Goal: Navigation & Orientation: Find specific page/section

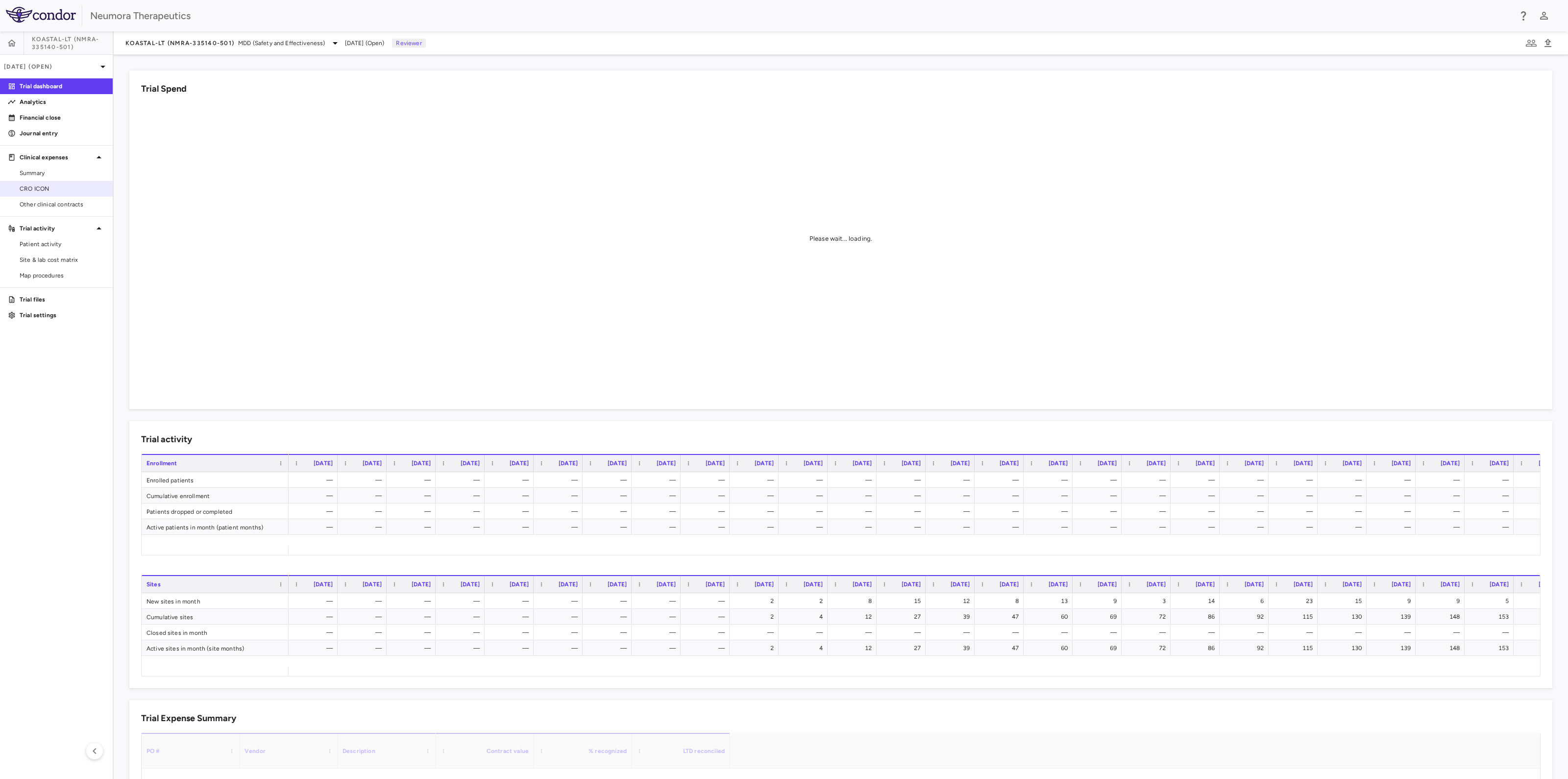
click at [30, 187] on span "CRO ICON" at bounding box center [62, 189] width 85 height 9
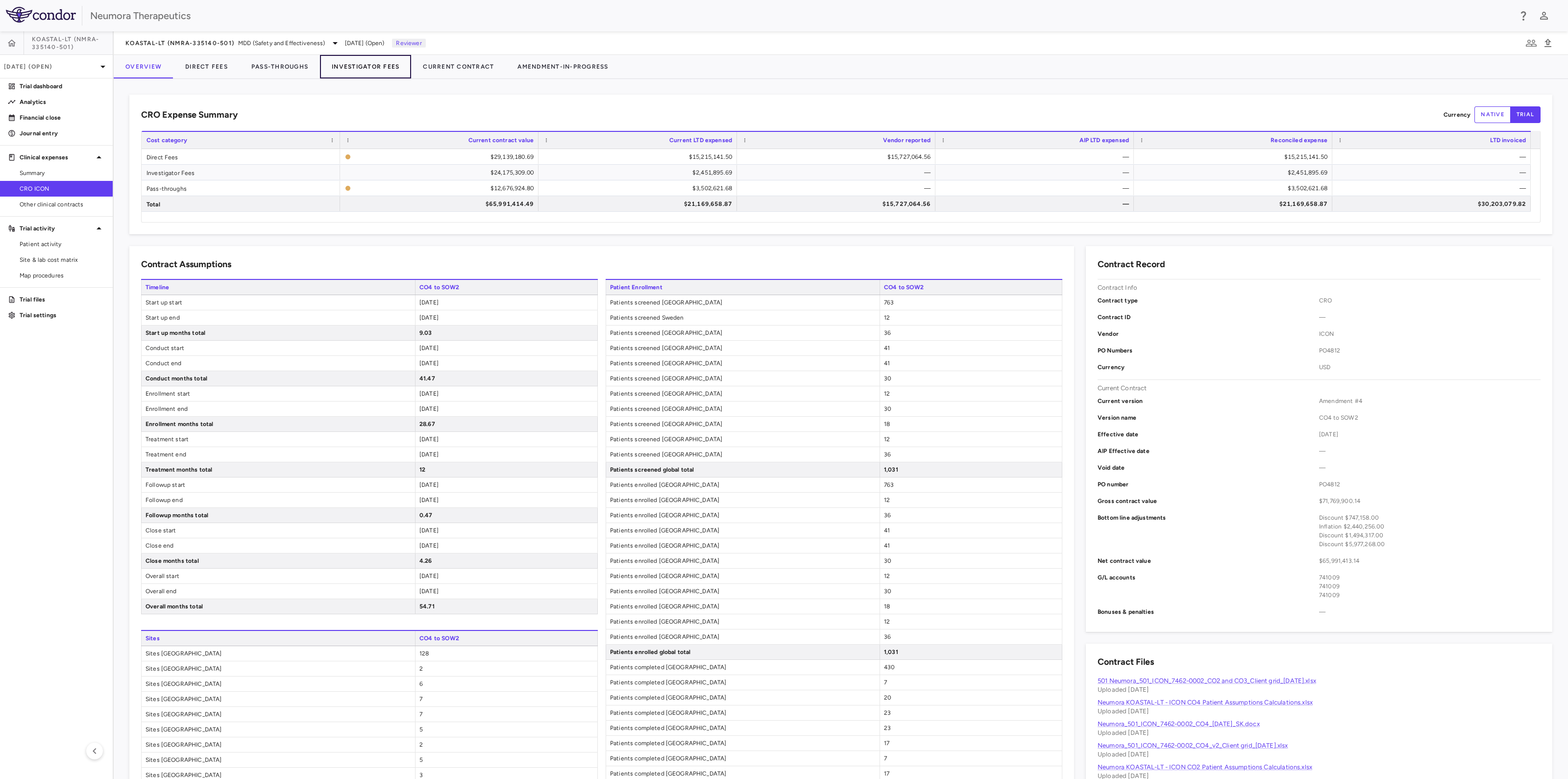
drag, startPoint x: 348, startPoint y: 66, endPoint x: 338, endPoint y: 74, distance: 12.8
click at [348, 66] on button "Investigator Fees" at bounding box center [366, 66] width 91 height 24
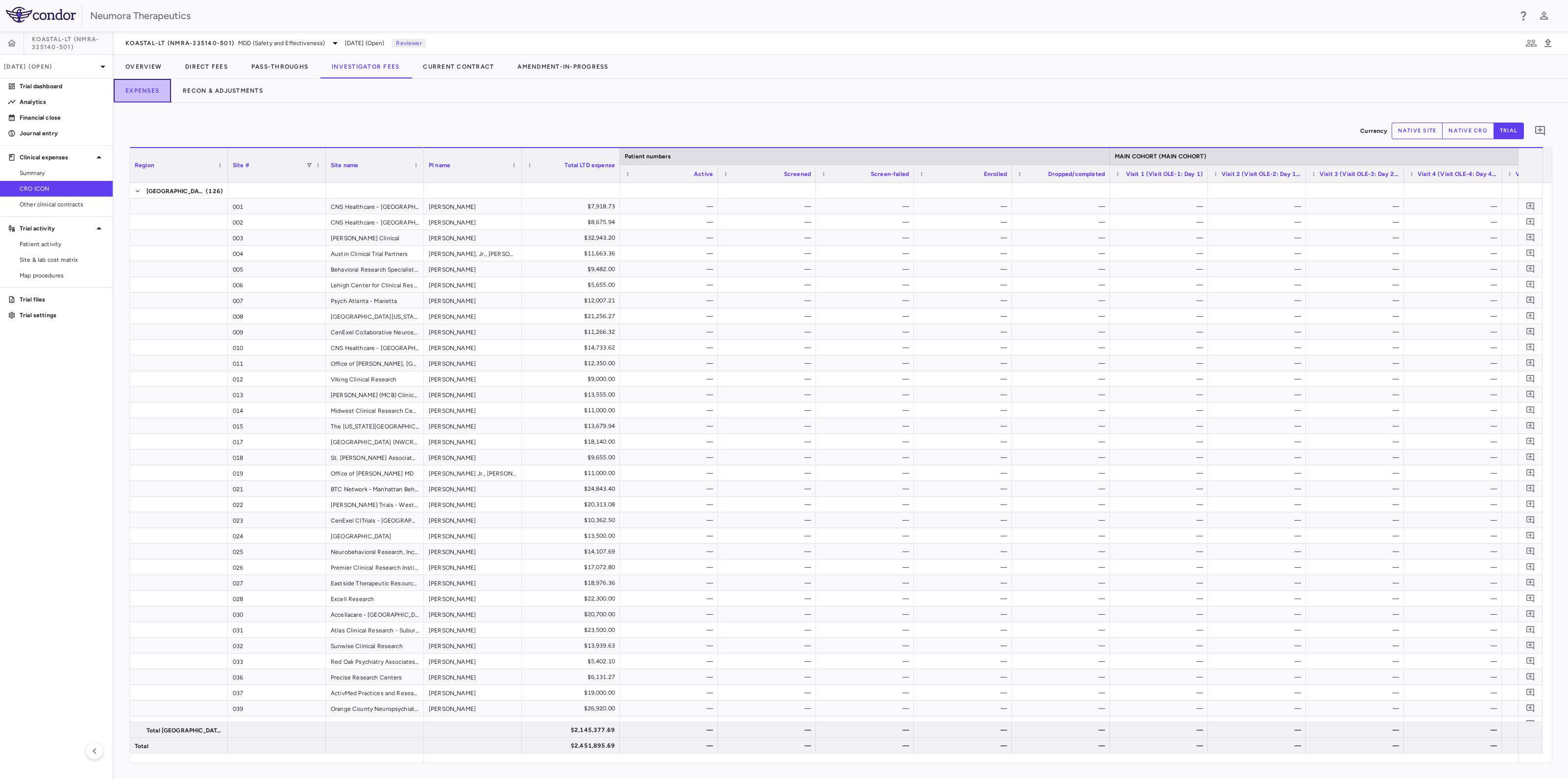
drag, startPoint x: 135, startPoint y: 90, endPoint x: 278, endPoint y: 155, distance: 157.1
click at [135, 90] on button "Expenses" at bounding box center [142, 91] width 57 height 24
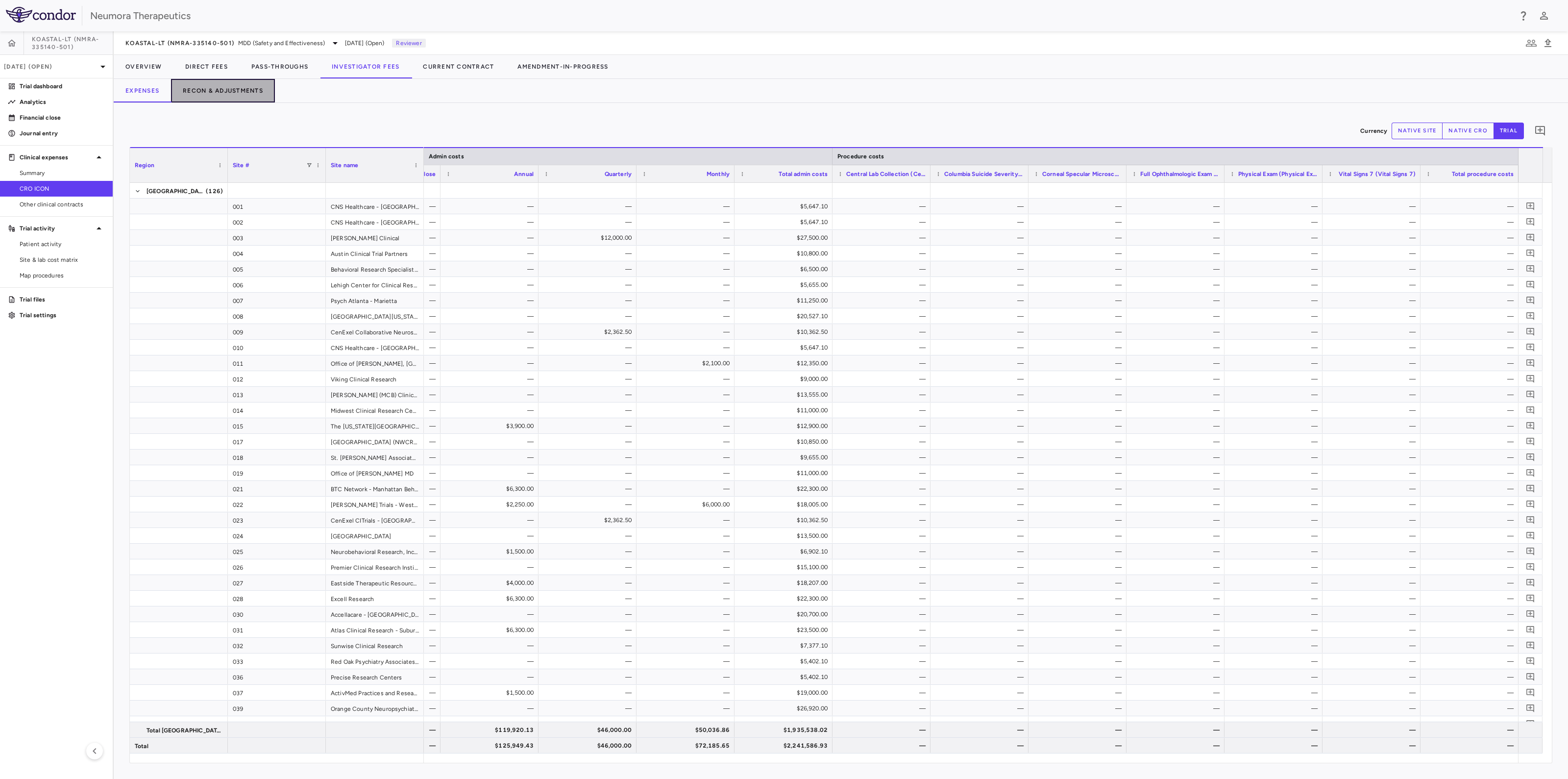
click at [211, 91] on button "Recon & Adjustments" at bounding box center [223, 91] width 104 height 24
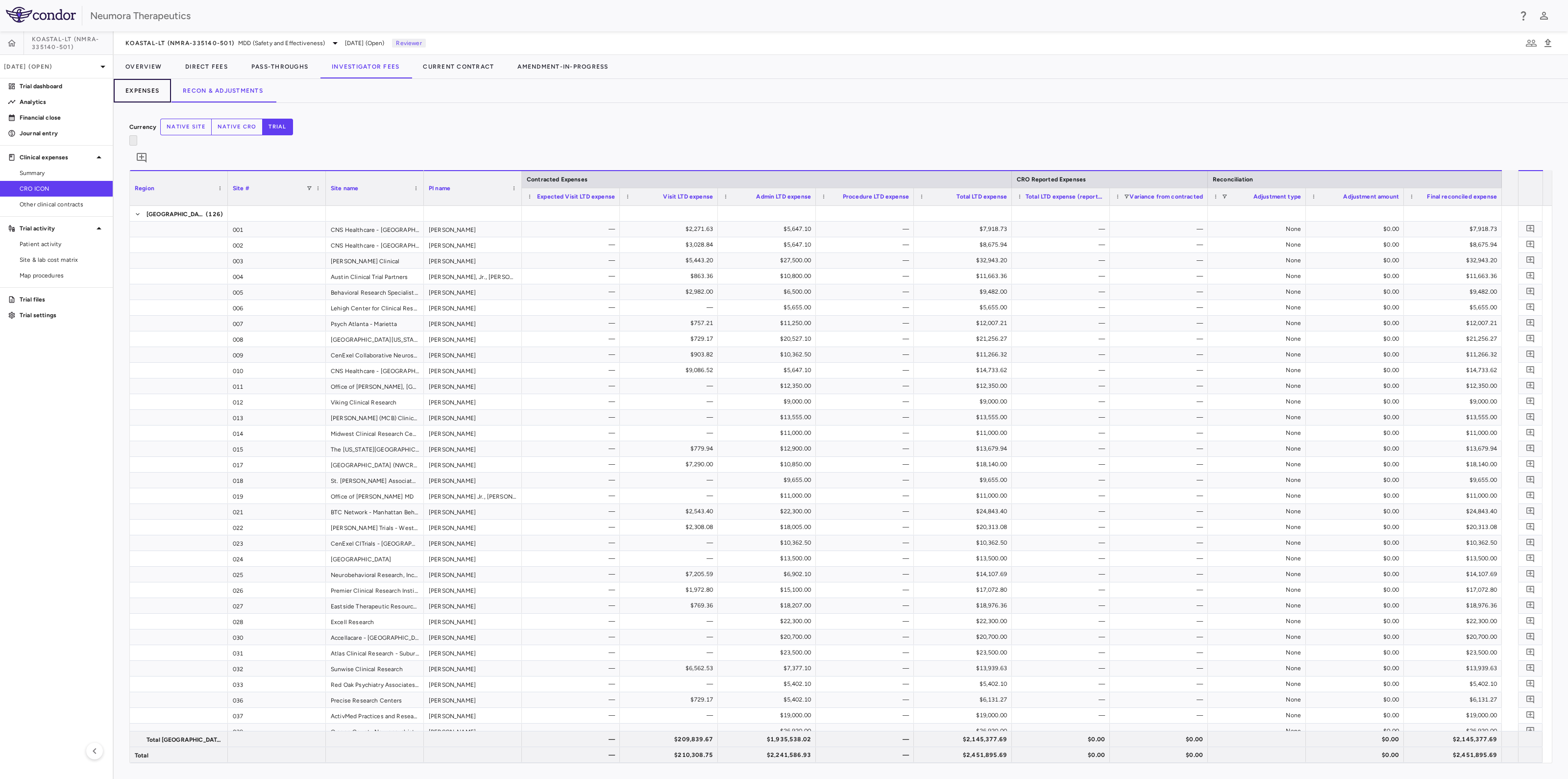
click at [142, 89] on button "Expenses" at bounding box center [142, 91] width 57 height 24
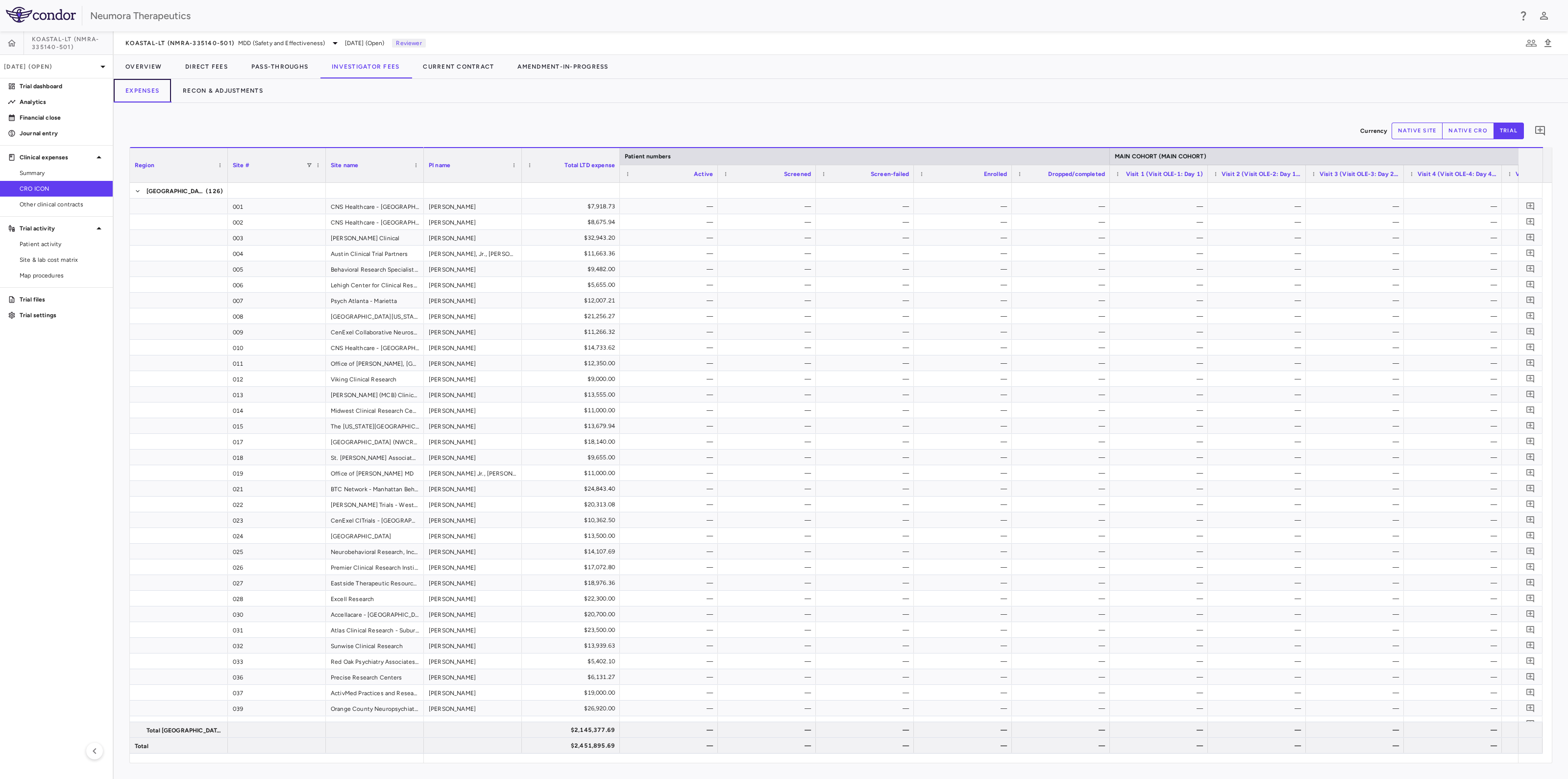
click at [1132, 763] on div at bounding box center [971, 758] width 1094 height 9
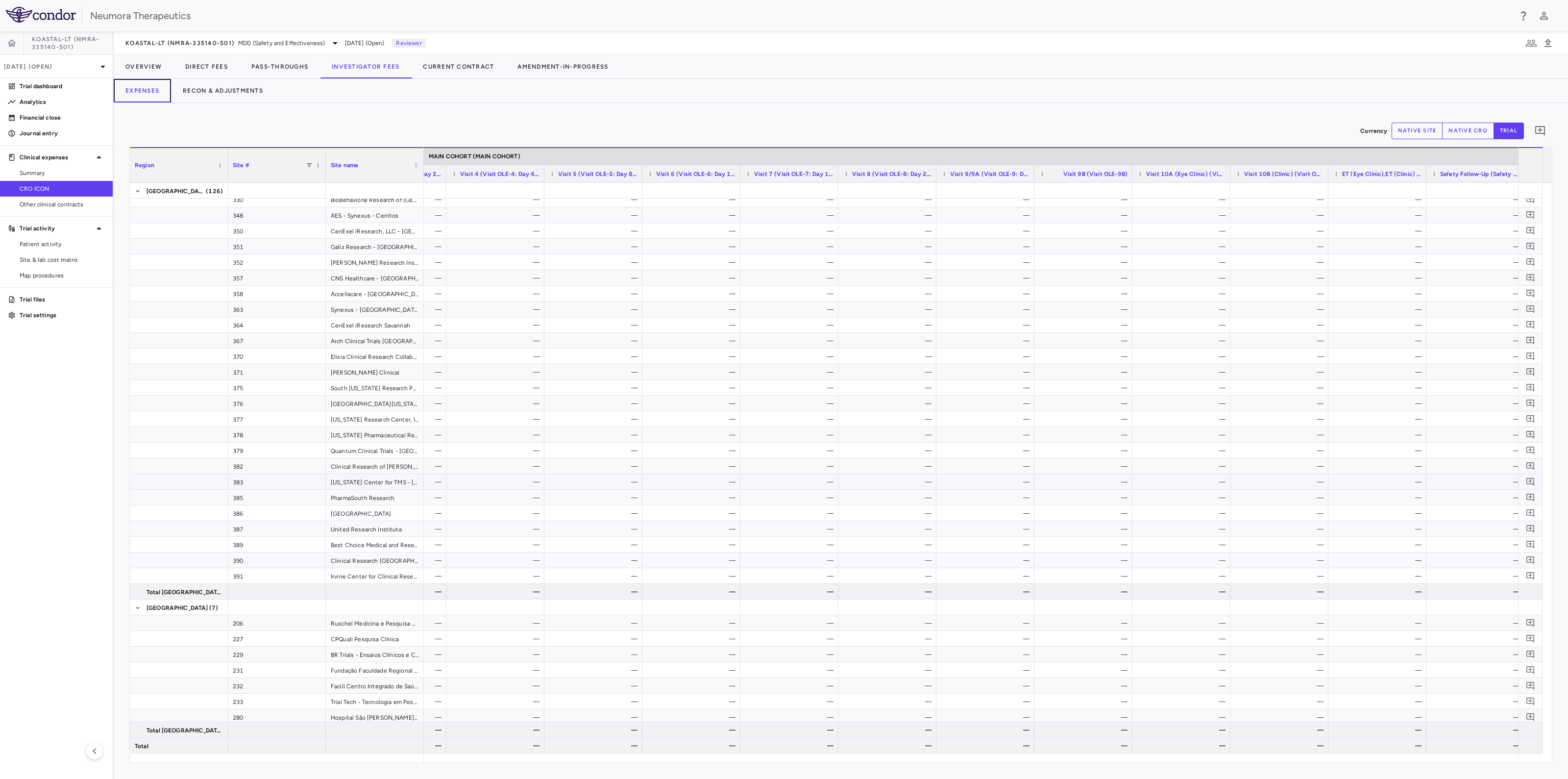
scroll to position [1593, 0]
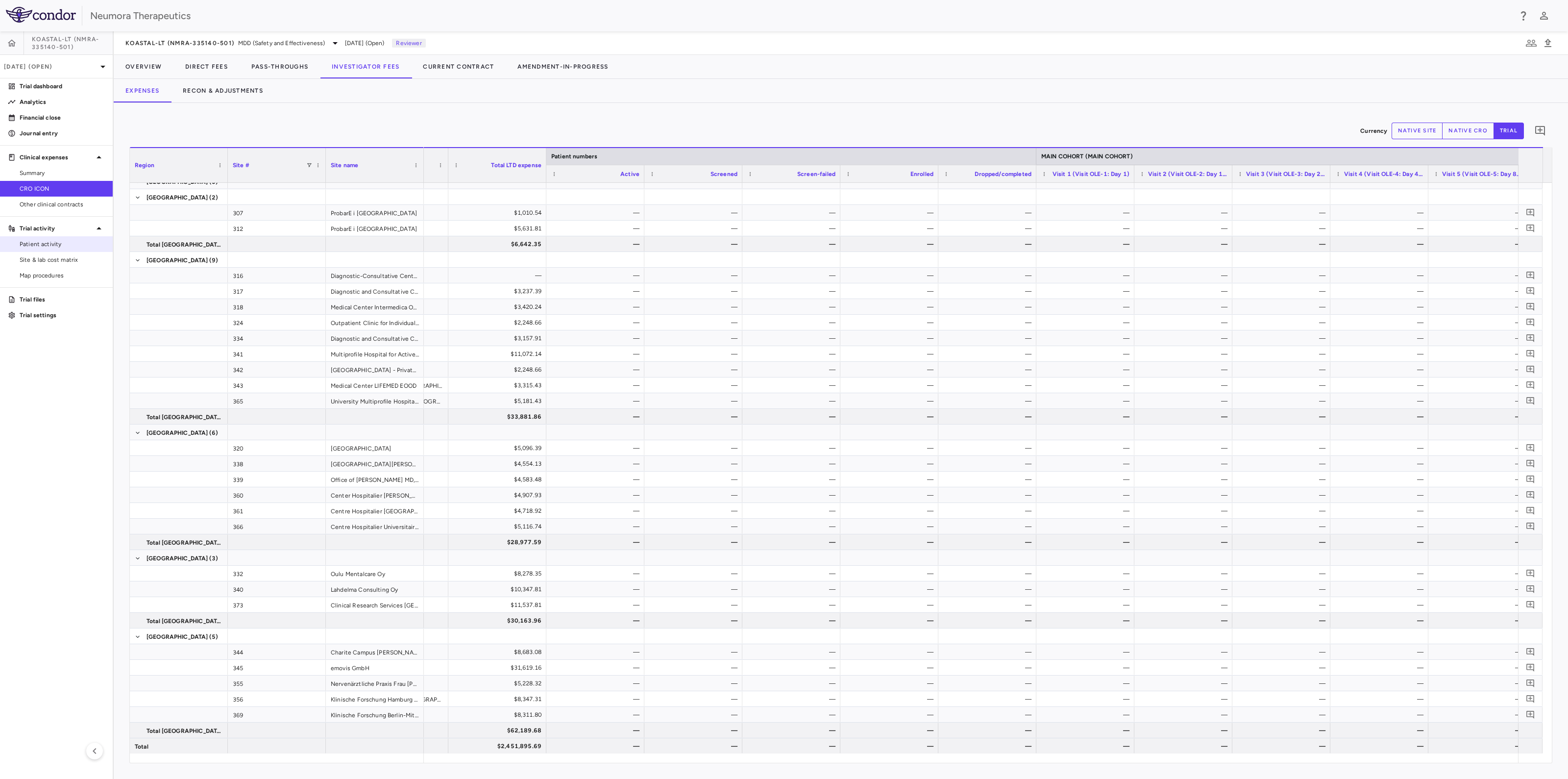
click at [47, 245] on span "Patient activity" at bounding box center [62, 244] width 85 height 9
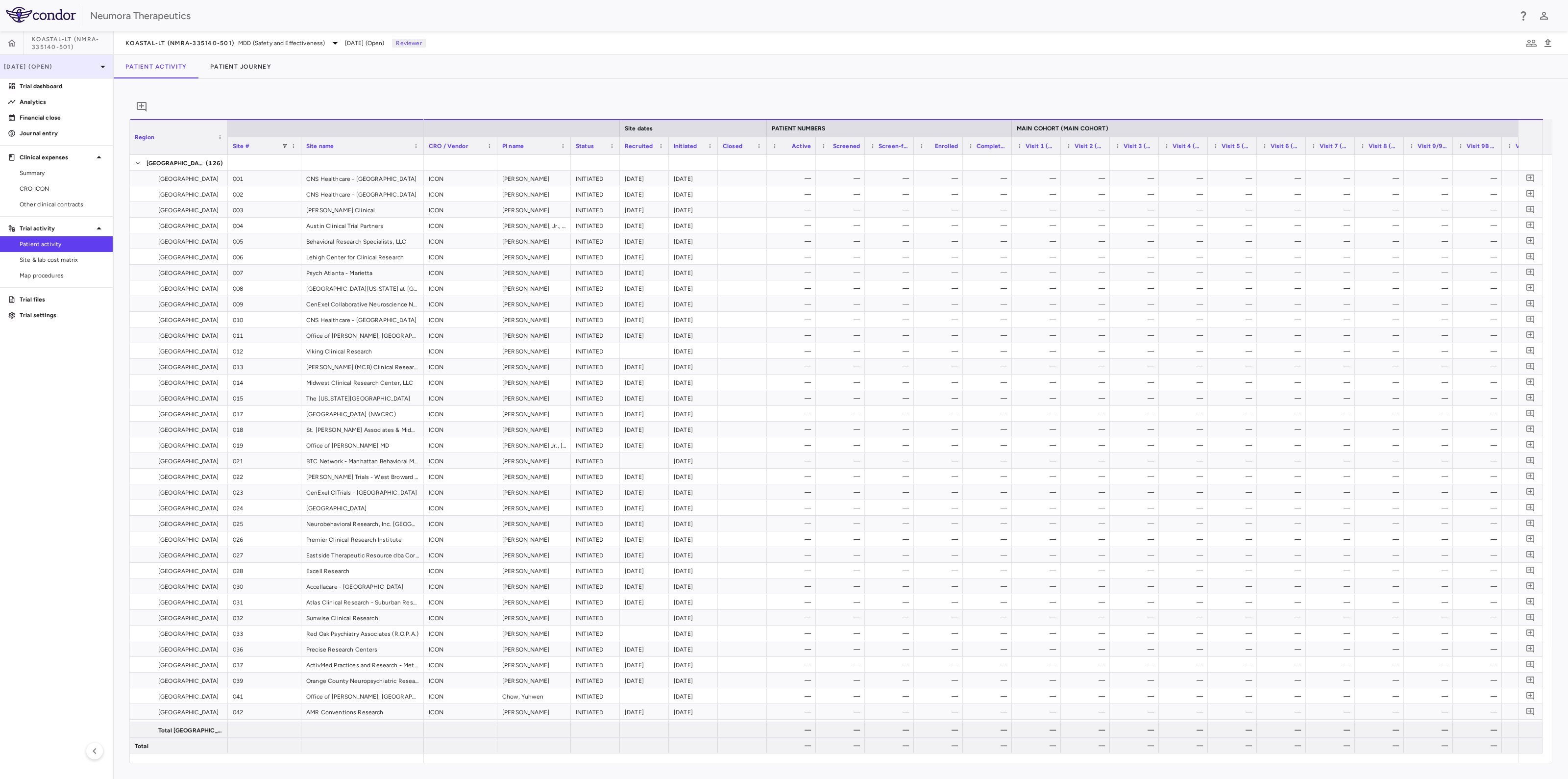
click at [105, 67] on icon at bounding box center [102, 66] width 12 height 12
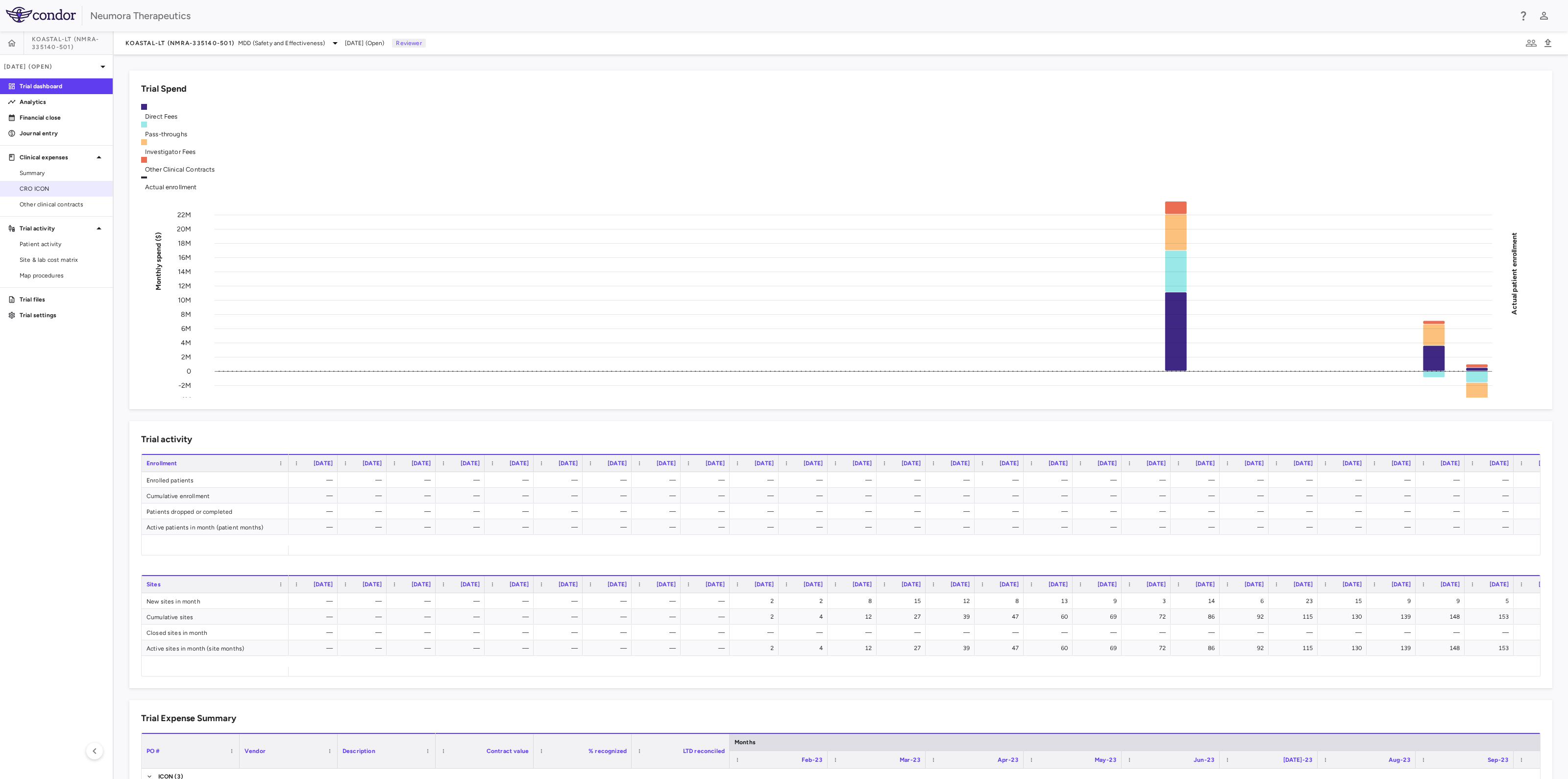
click at [24, 185] on span "CRO ICON" at bounding box center [62, 189] width 85 height 9
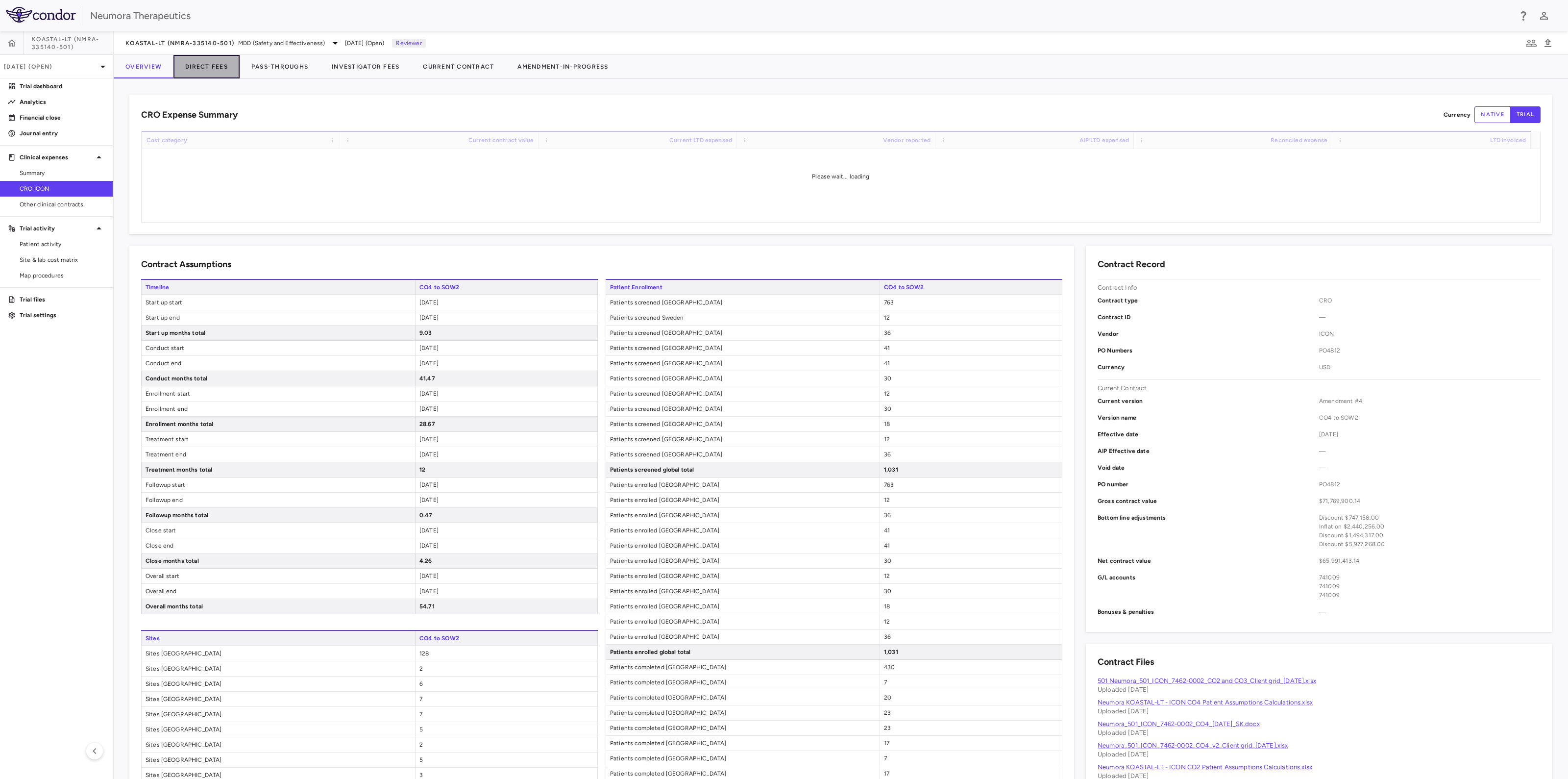
click at [201, 65] on button "Direct Fees" at bounding box center [206, 66] width 66 height 24
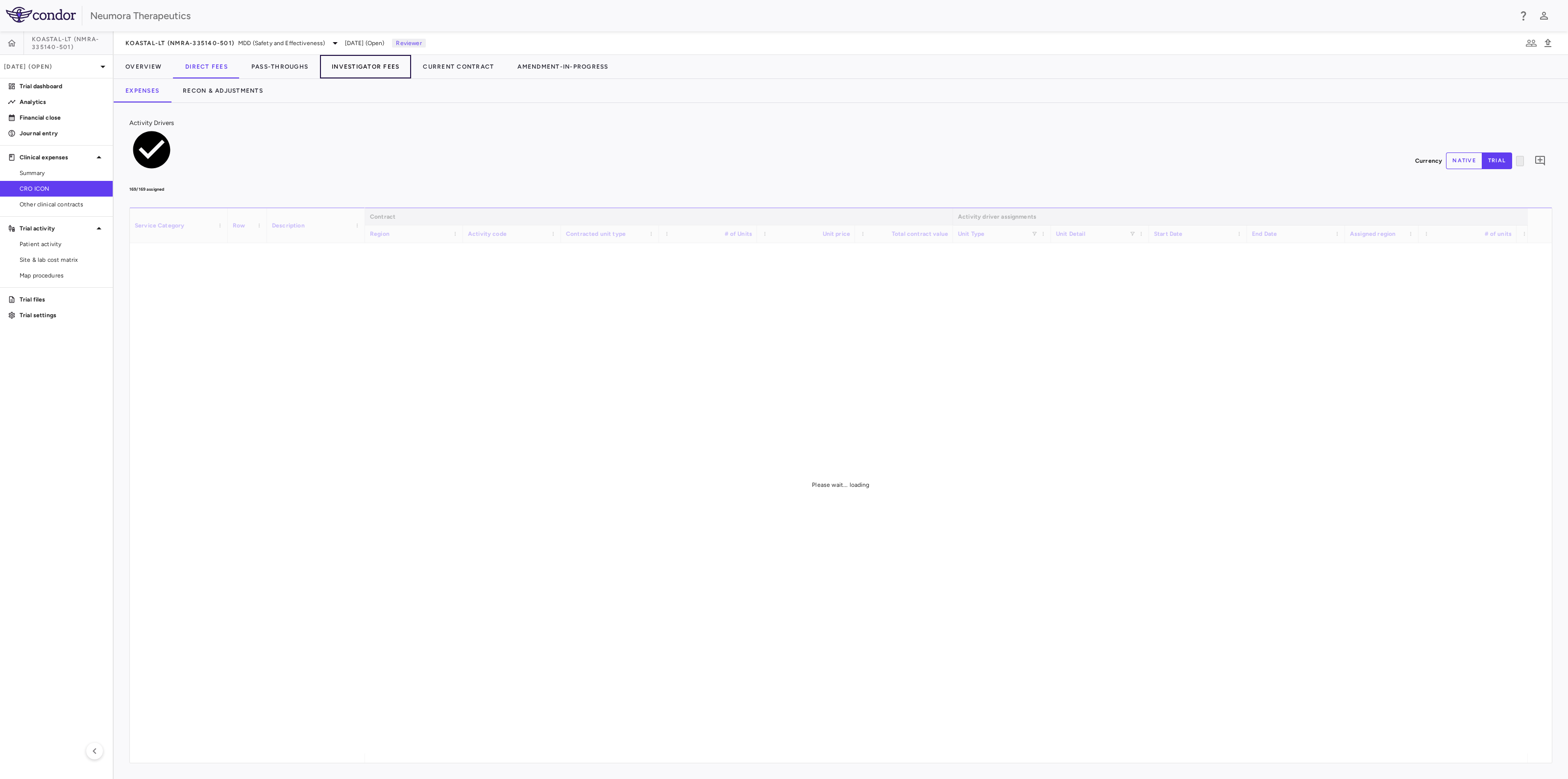
click at [363, 60] on button "Investigator Fees" at bounding box center [366, 66] width 91 height 24
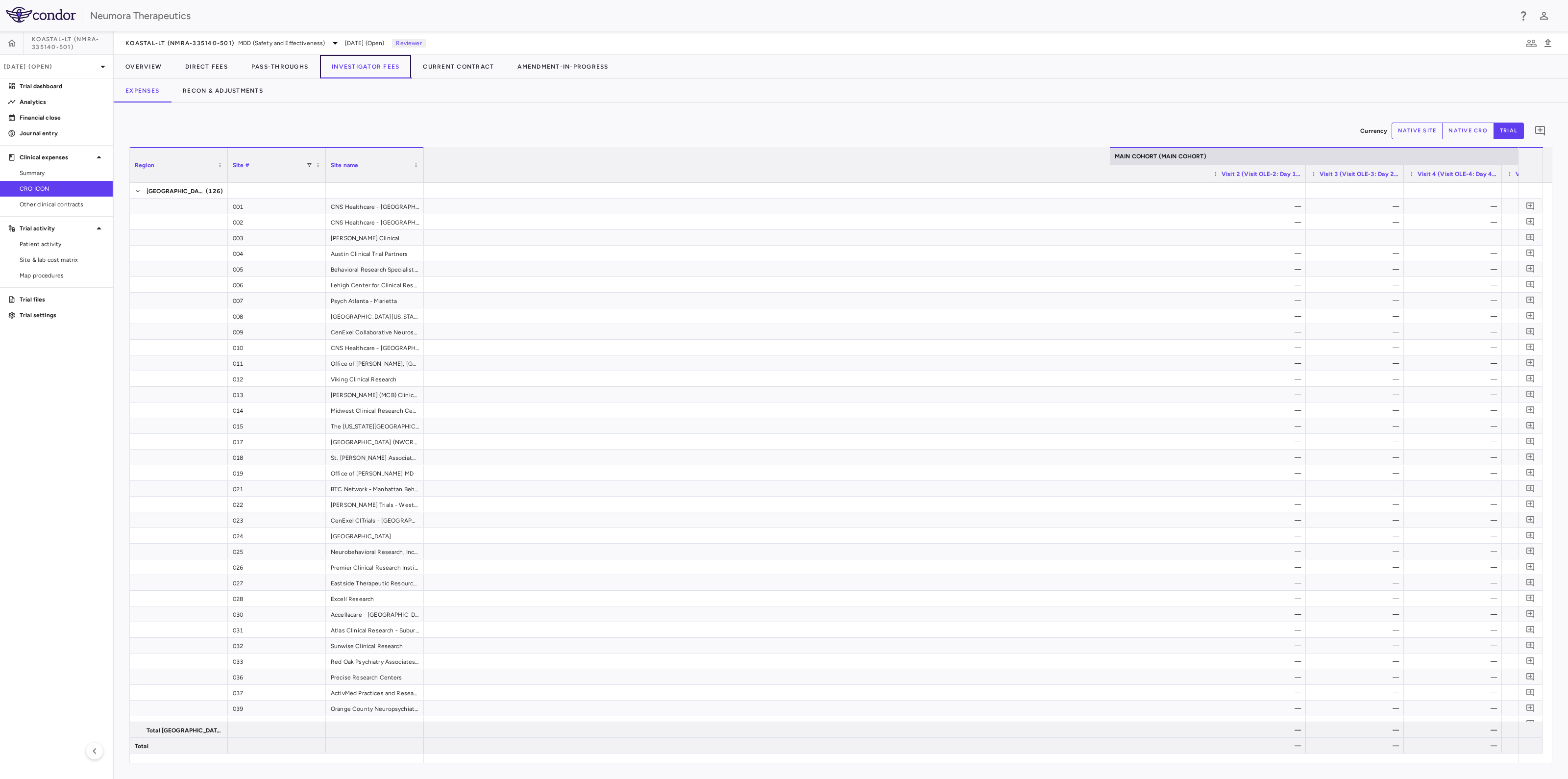
scroll to position [0, 957]
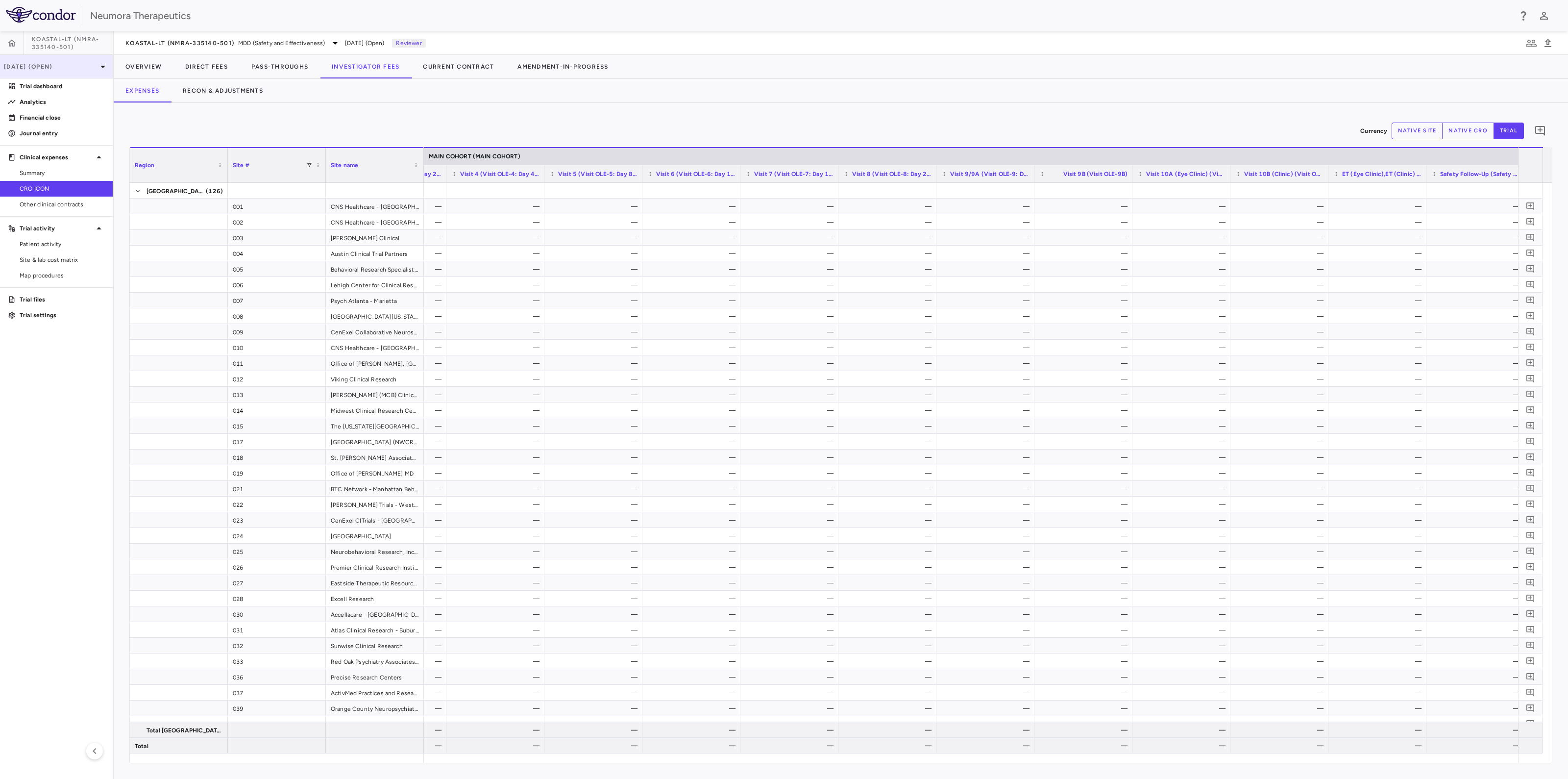
click at [52, 66] on p "[DATE] (Open)" at bounding box center [50, 66] width 93 height 9
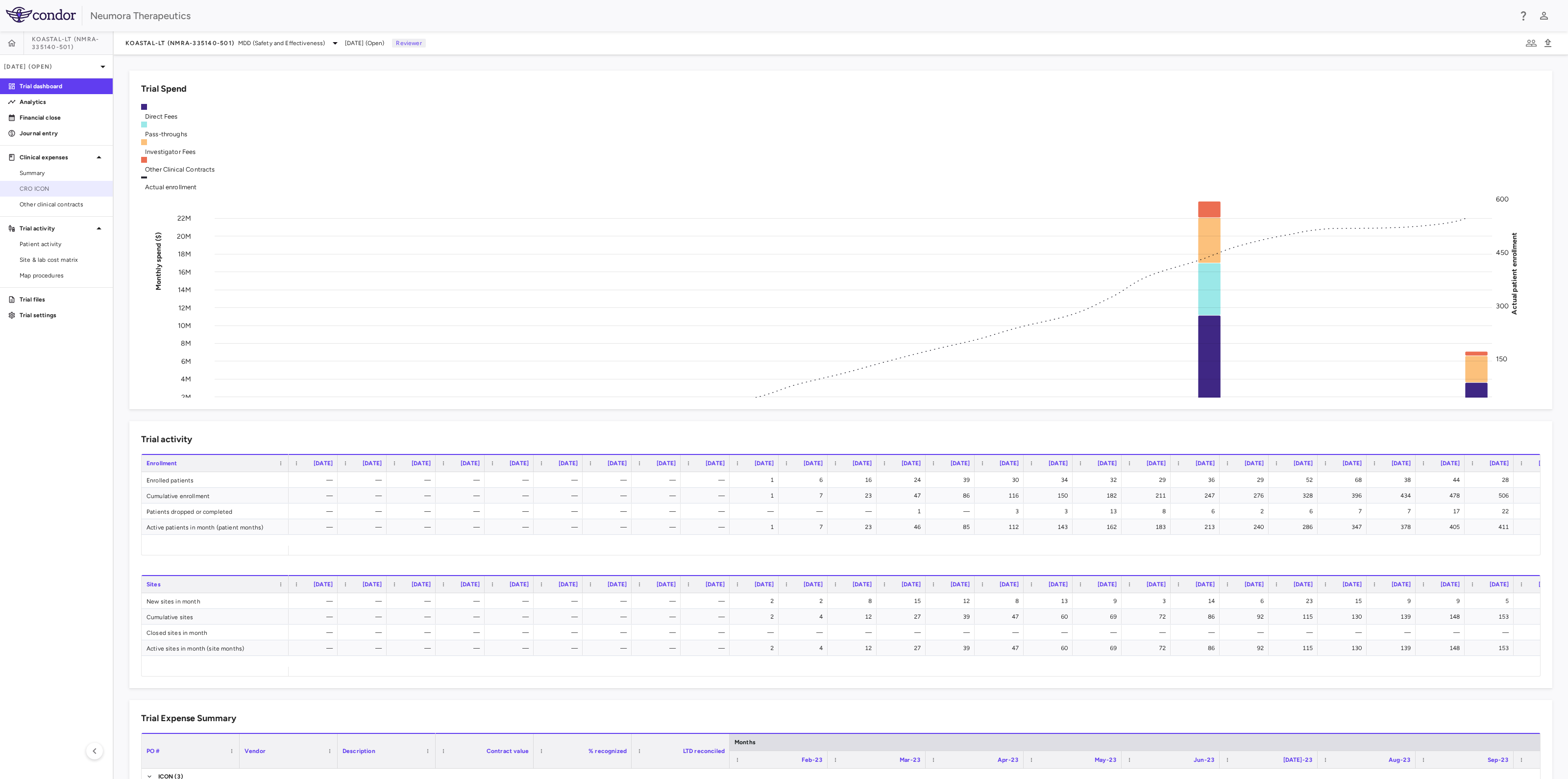
click at [30, 186] on span "CRO ICON" at bounding box center [62, 189] width 85 height 9
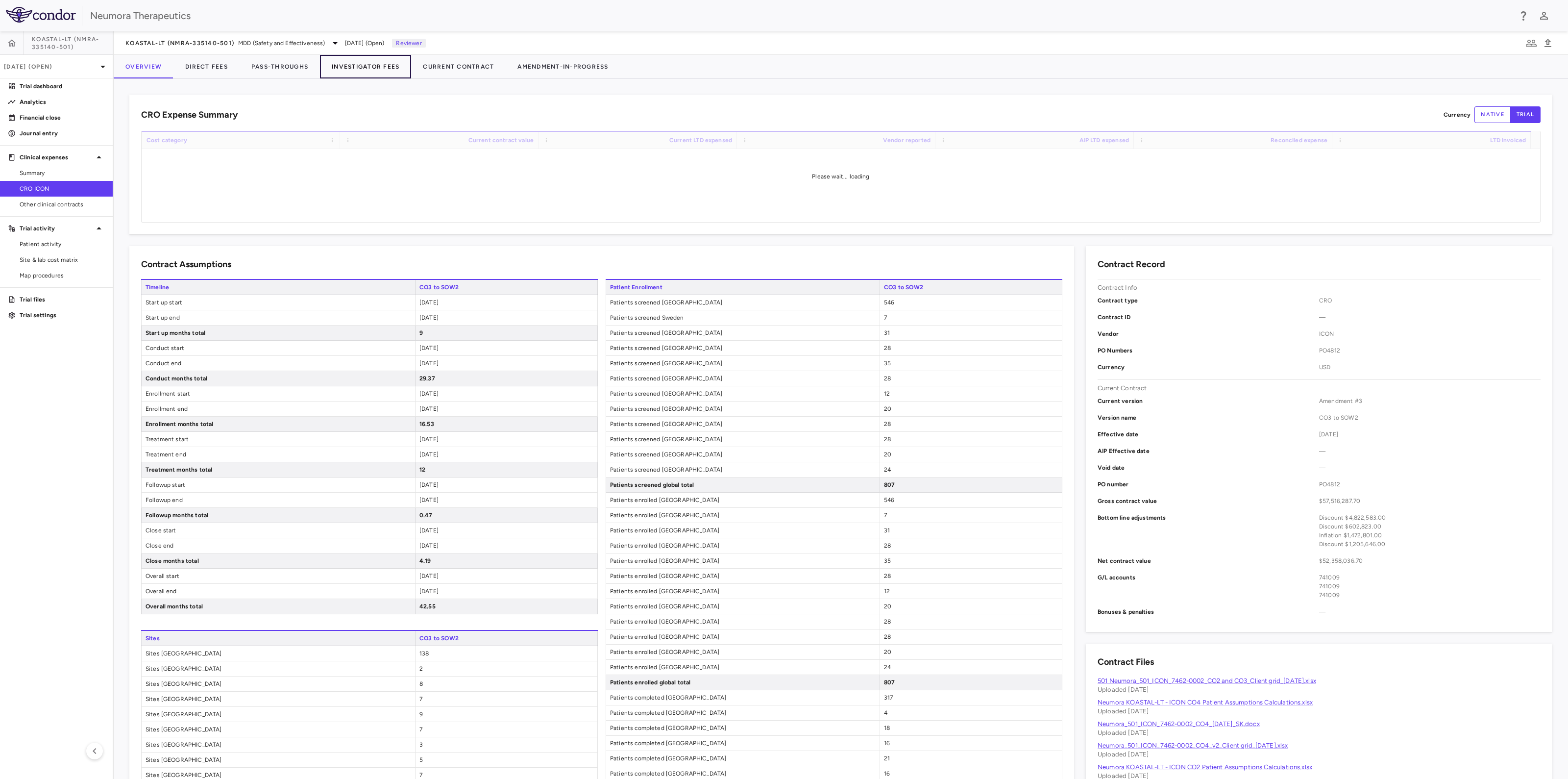
click at [343, 69] on button "Investigator Fees" at bounding box center [366, 66] width 91 height 24
